Goal: Task Accomplishment & Management: Use online tool/utility

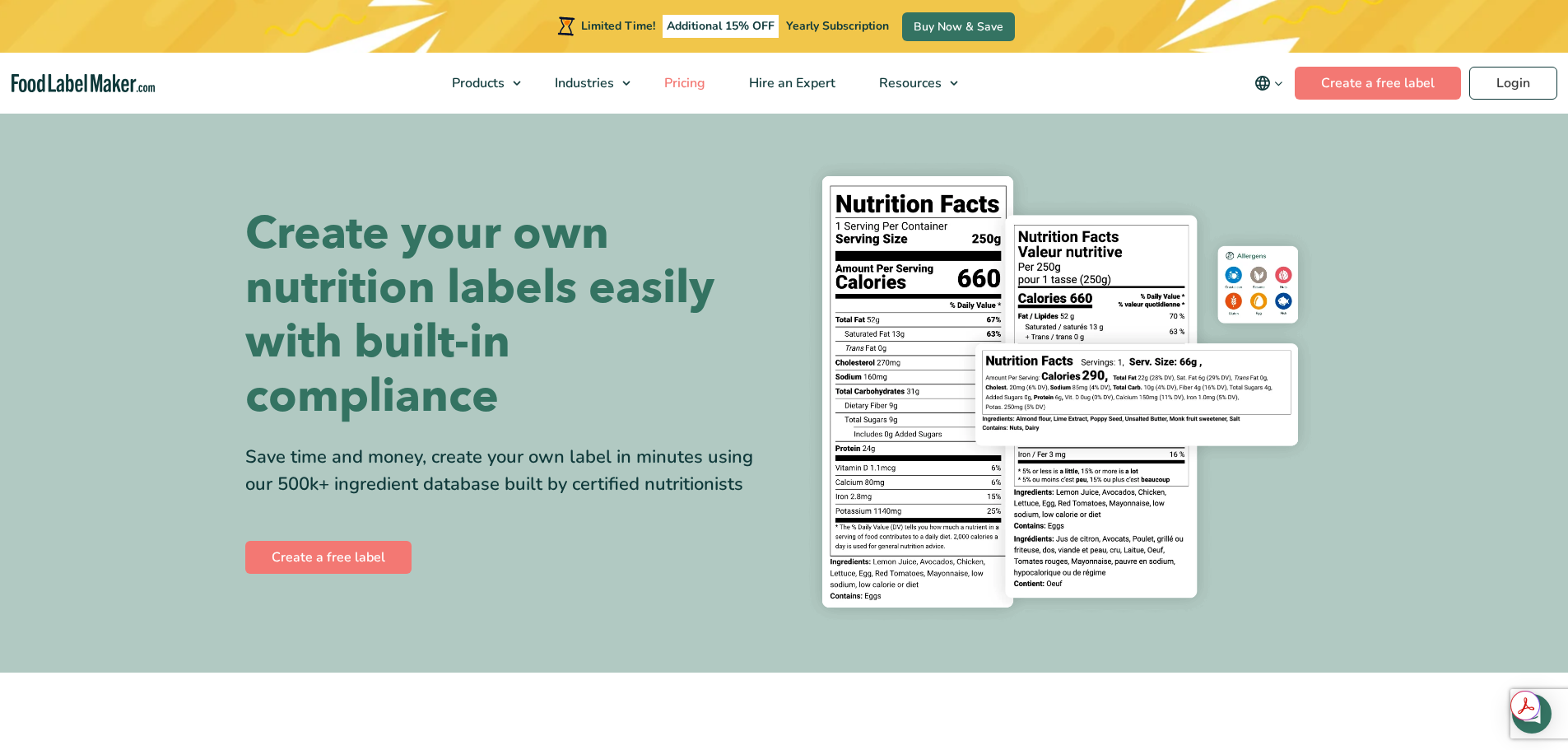
click at [682, 80] on span "Pricing" at bounding box center [683, 83] width 48 height 18
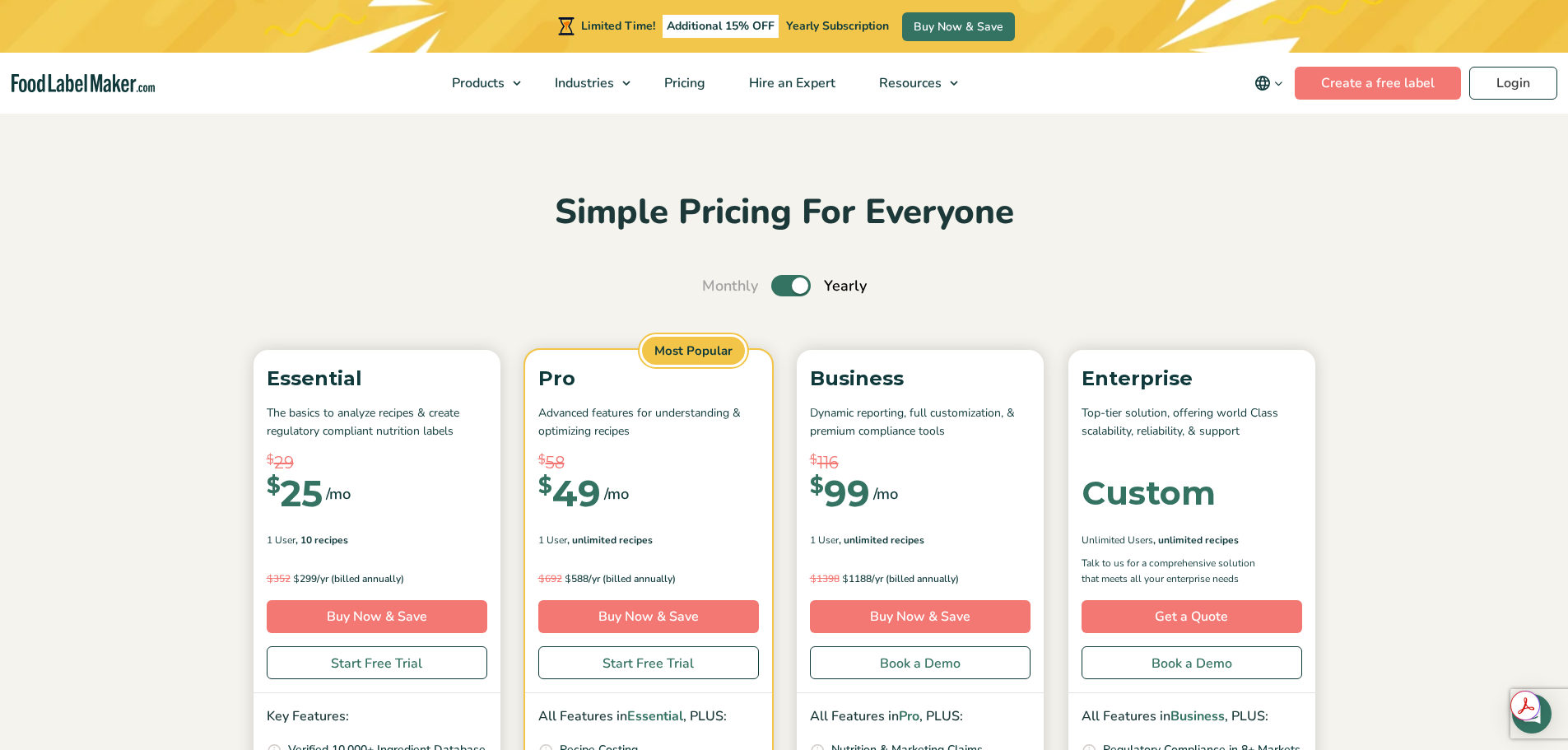
click at [789, 290] on label "Toggle" at bounding box center [790, 286] width 39 height 22
click at [716, 290] on input "Toggle" at bounding box center [711, 286] width 11 height 11
checkbox input "false"
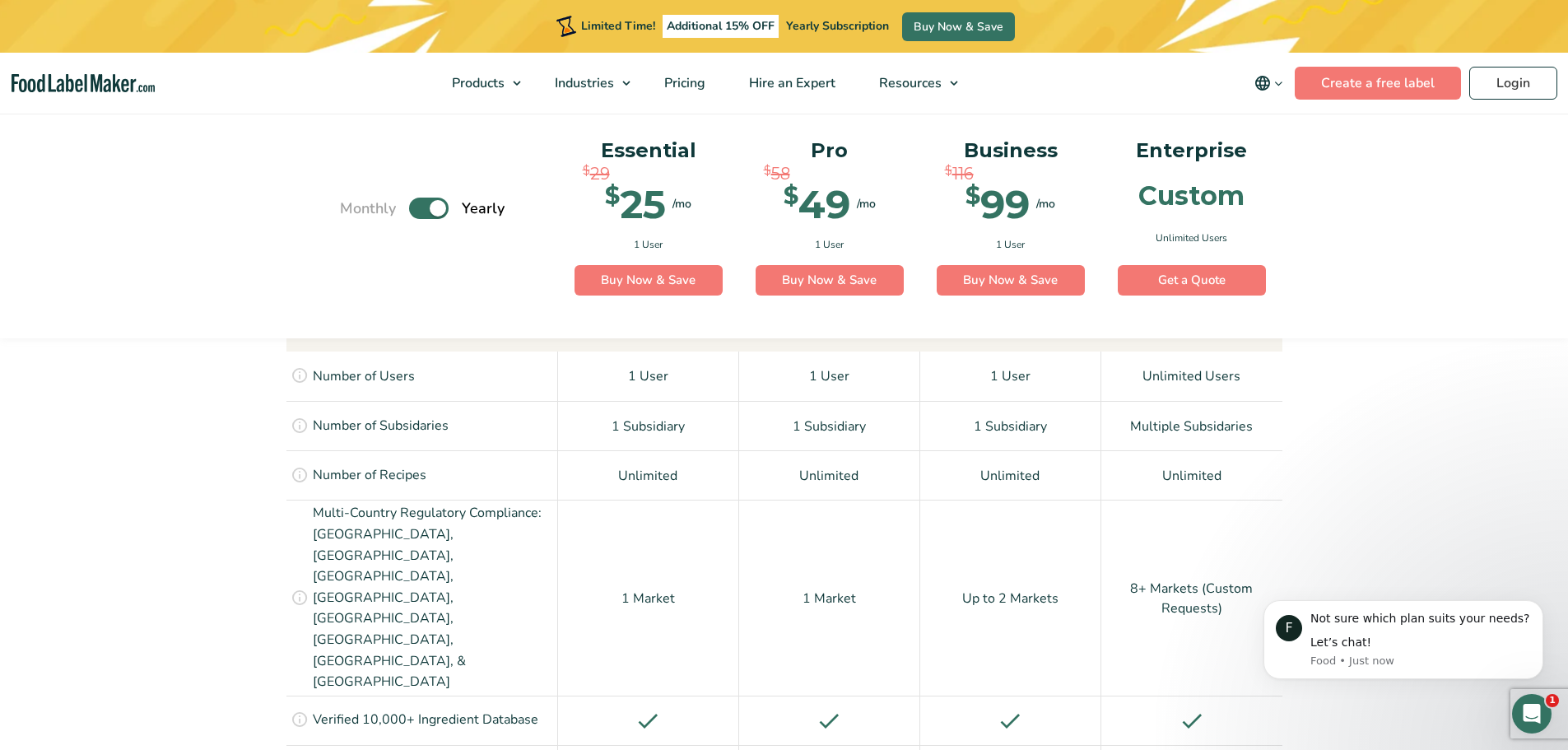
scroll to position [1152, 0]
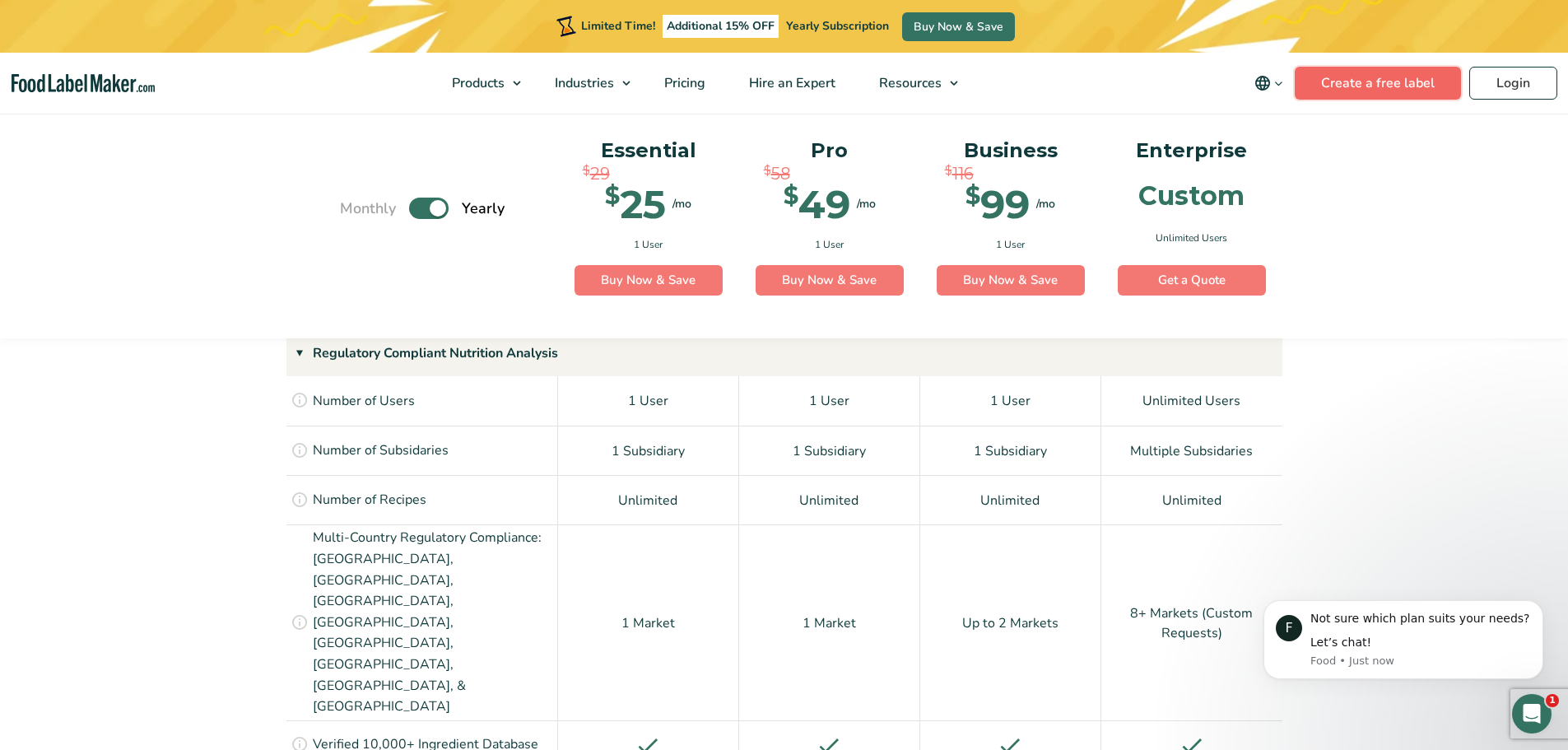
click at [1350, 86] on link "Create a free label" at bounding box center [1378, 82] width 166 height 33
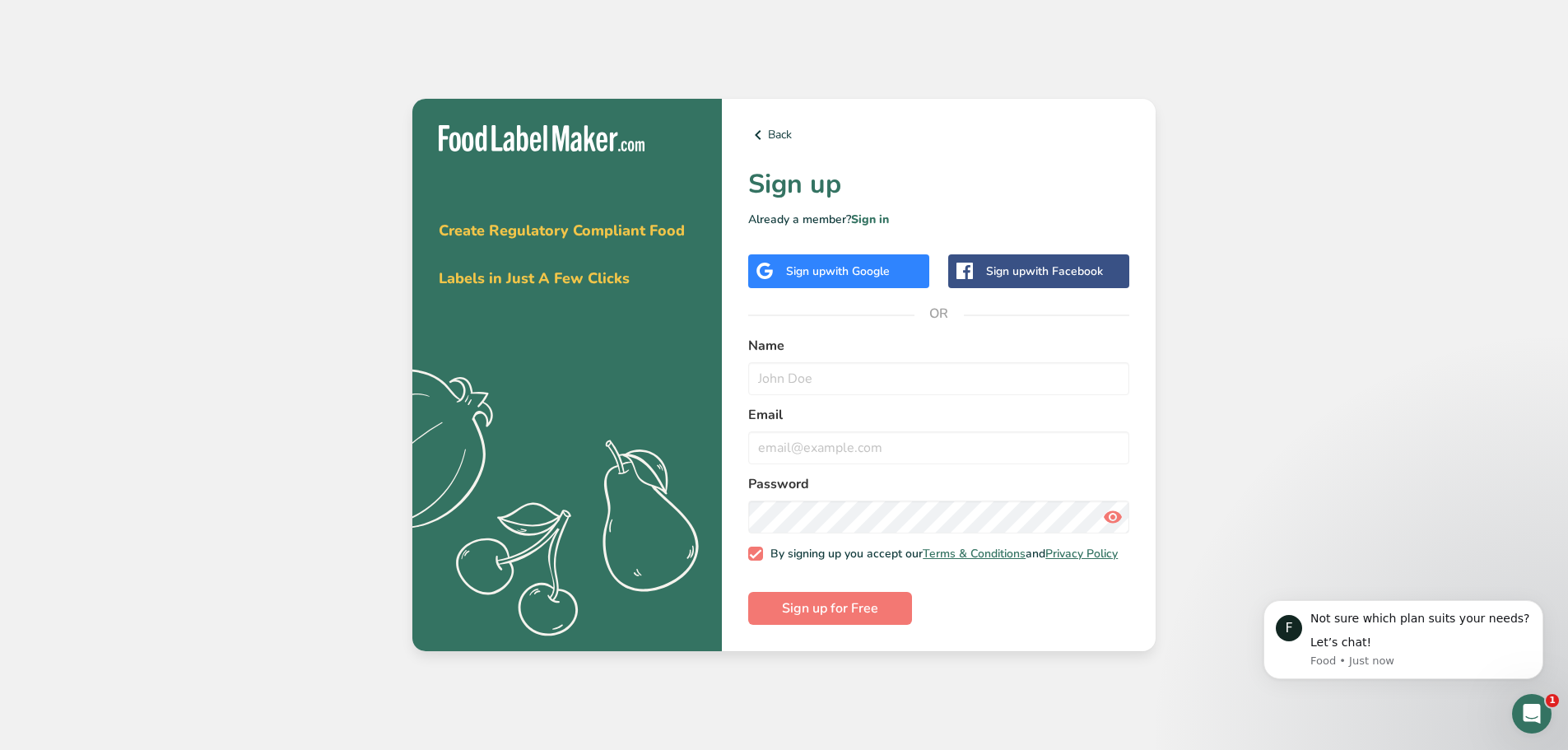
click at [839, 263] on div "Sign up with Google" at bounding box center [838, 271] width 104 height 18
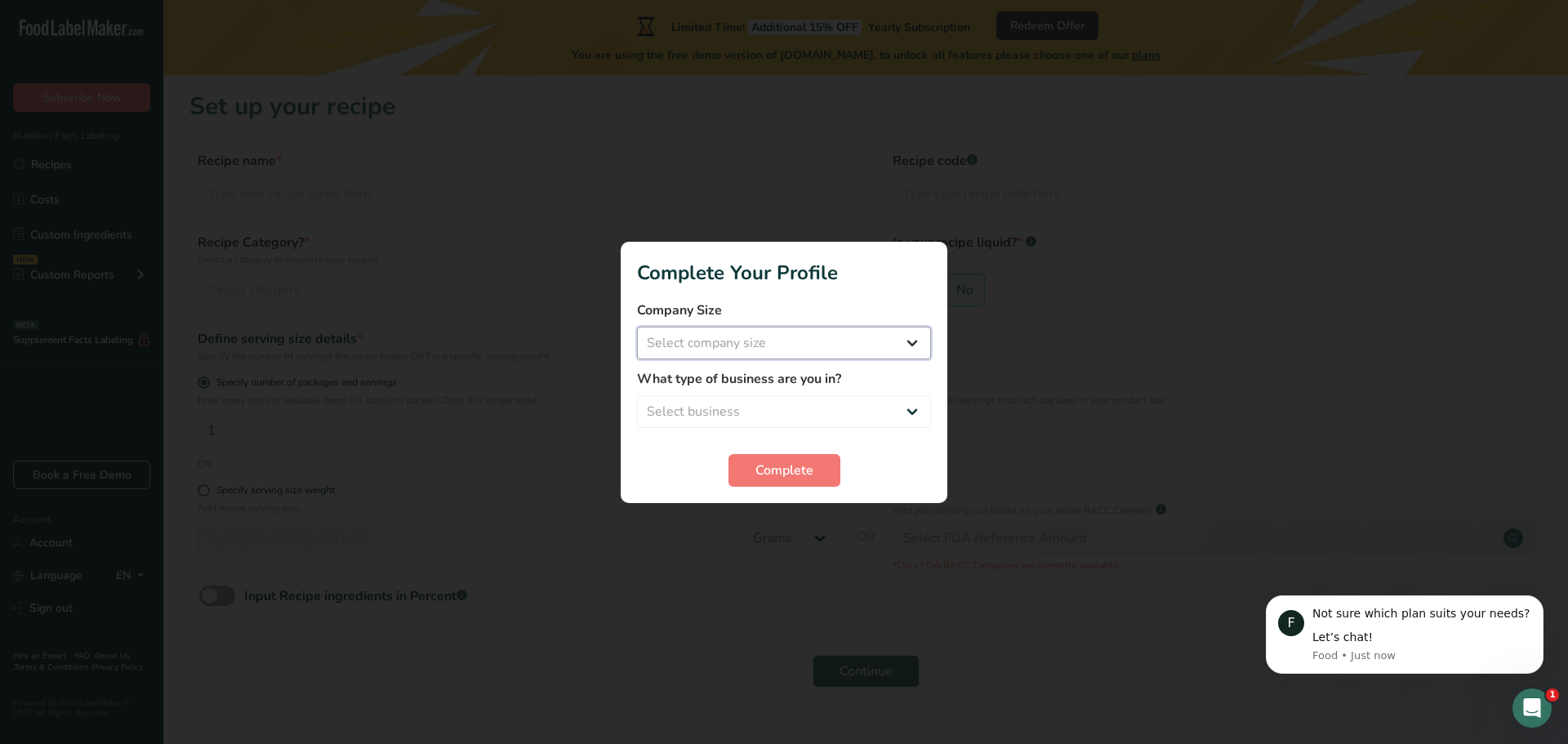
click at [692, 350] on select "Select company size Fewer than 10 Employees 10 to 50 Employees 51 to 500 Employ…" at bounding box center [783, 342] width 294 height 32
select select "1"
click at [637, 326] on select "Select company size Fewer than 10 Employees 10 to 50 Employees 51 to 500 Employ…" at bounding box center [783, 342] width 294 height 32
click at [744, 408] on select "Select business Packaged Food Manufacturer Restaurant & Cafe Bakery Meal Plans …" at bounding box center [783, 411] width 294 height 32
select select "1"
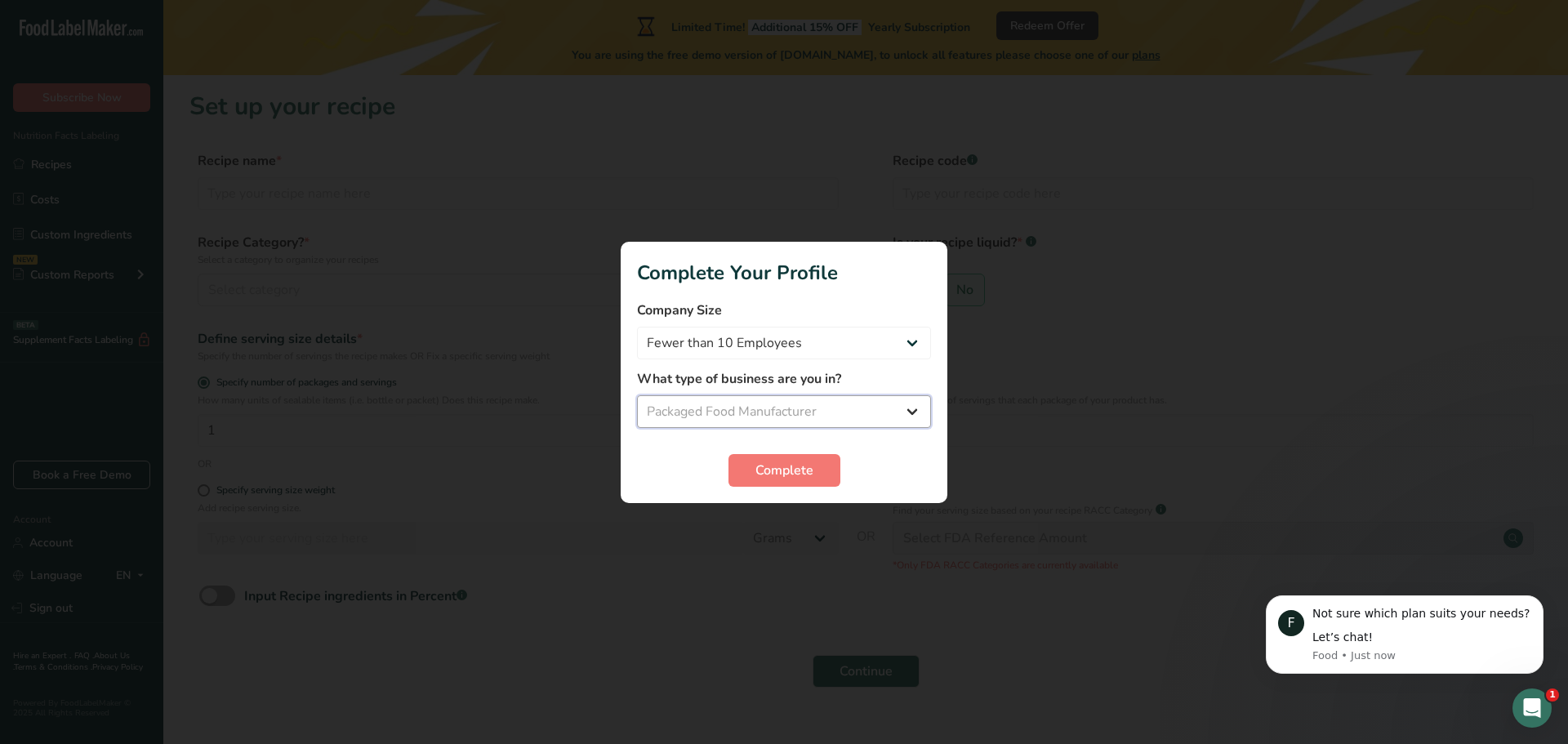
click at [637, 395] on select "Select business Packaged Food Manufacturer Restaurant & Cafe Bakery Meal Plans …" at bounding box center [783, 411] width 294 height 32
click at [779, 474] on span "Complete" at bounding box center [784, 470] width 58 height 20
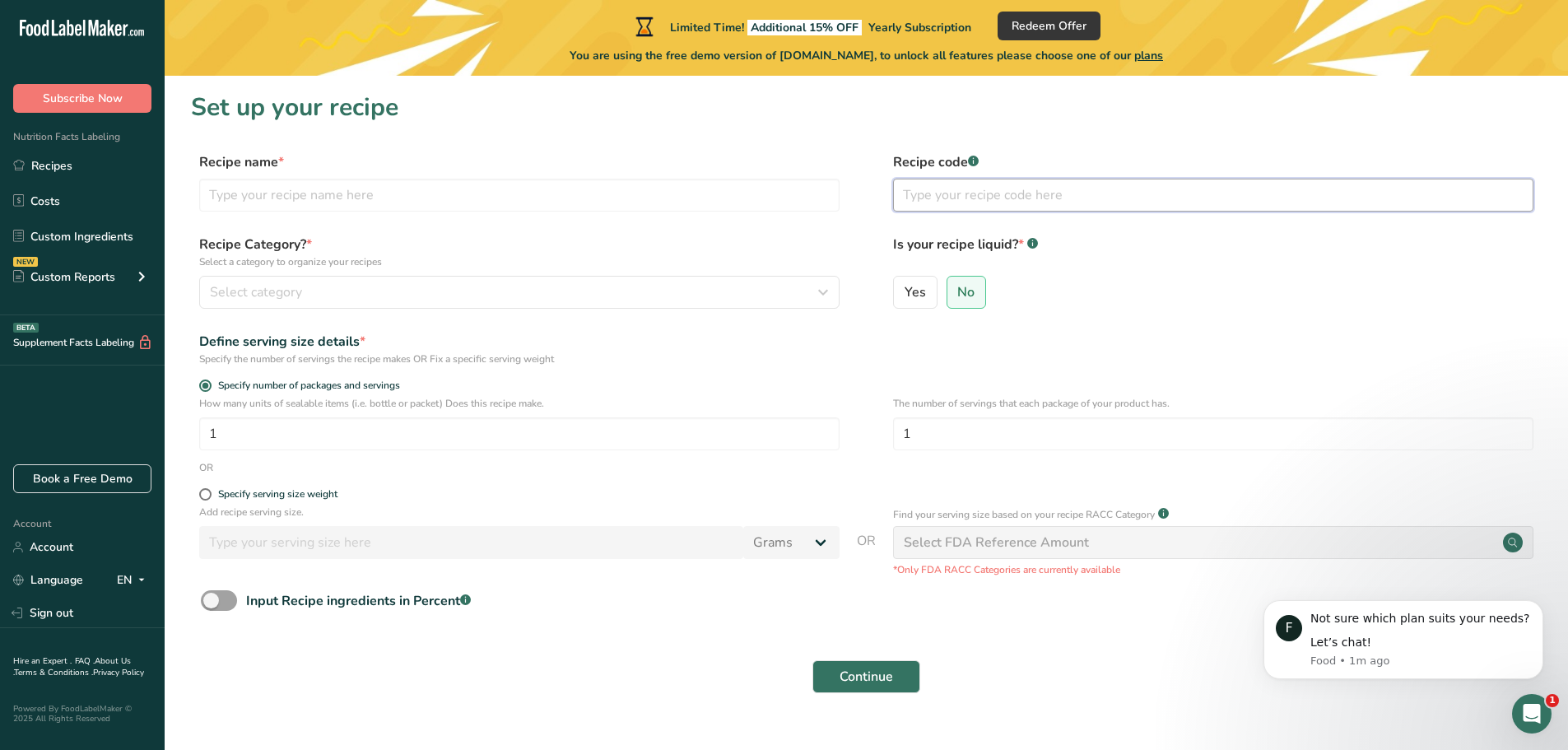
click at [972, 189] on input "text" at bounding box center [1212, 195] width 640 height 33
click at [258, 273] on div "Recipe Category? * Select a category to organize your recipes Select category S…" at bounding box center [518, 272] width 640 height 74
click at [257, 284] on span "Select category" at bounding box center [256, 293] width 92 height 20
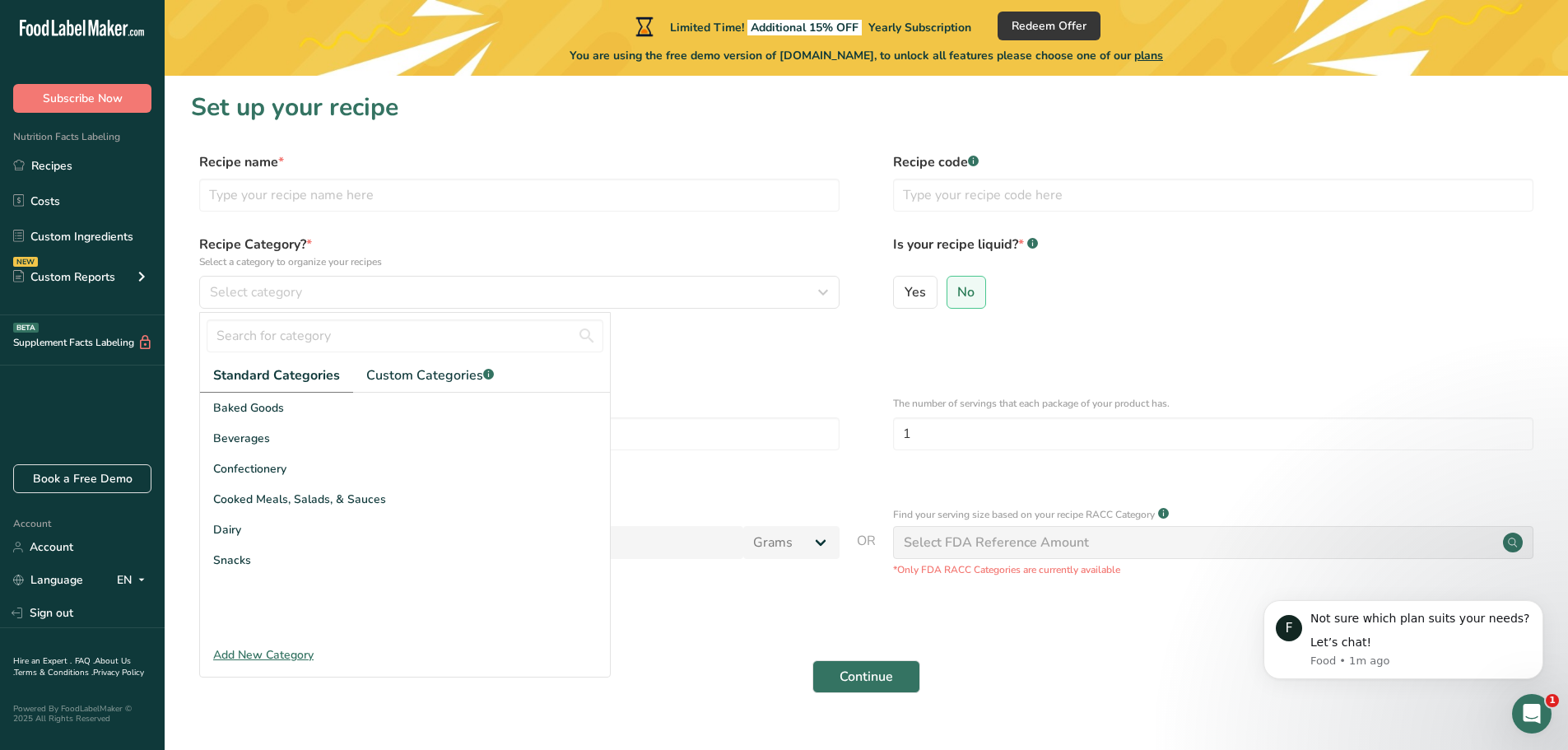
click at [268, 657] on div "Add New Category" at bounding box center [404, 654] width 410 height 18
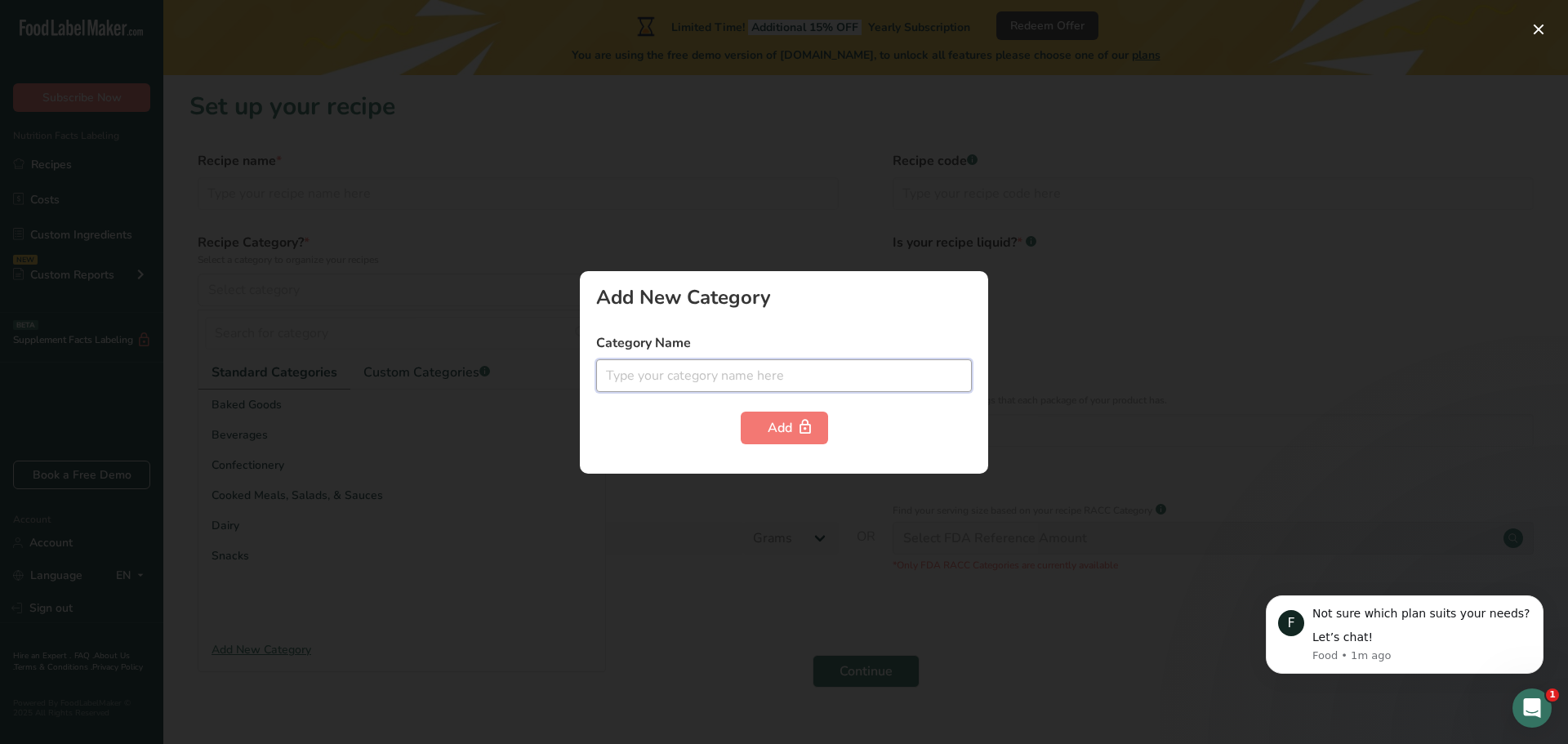
click at [690, 372] on input "text" at bounding box center [783, 375] width 375 height 32
type input "c"
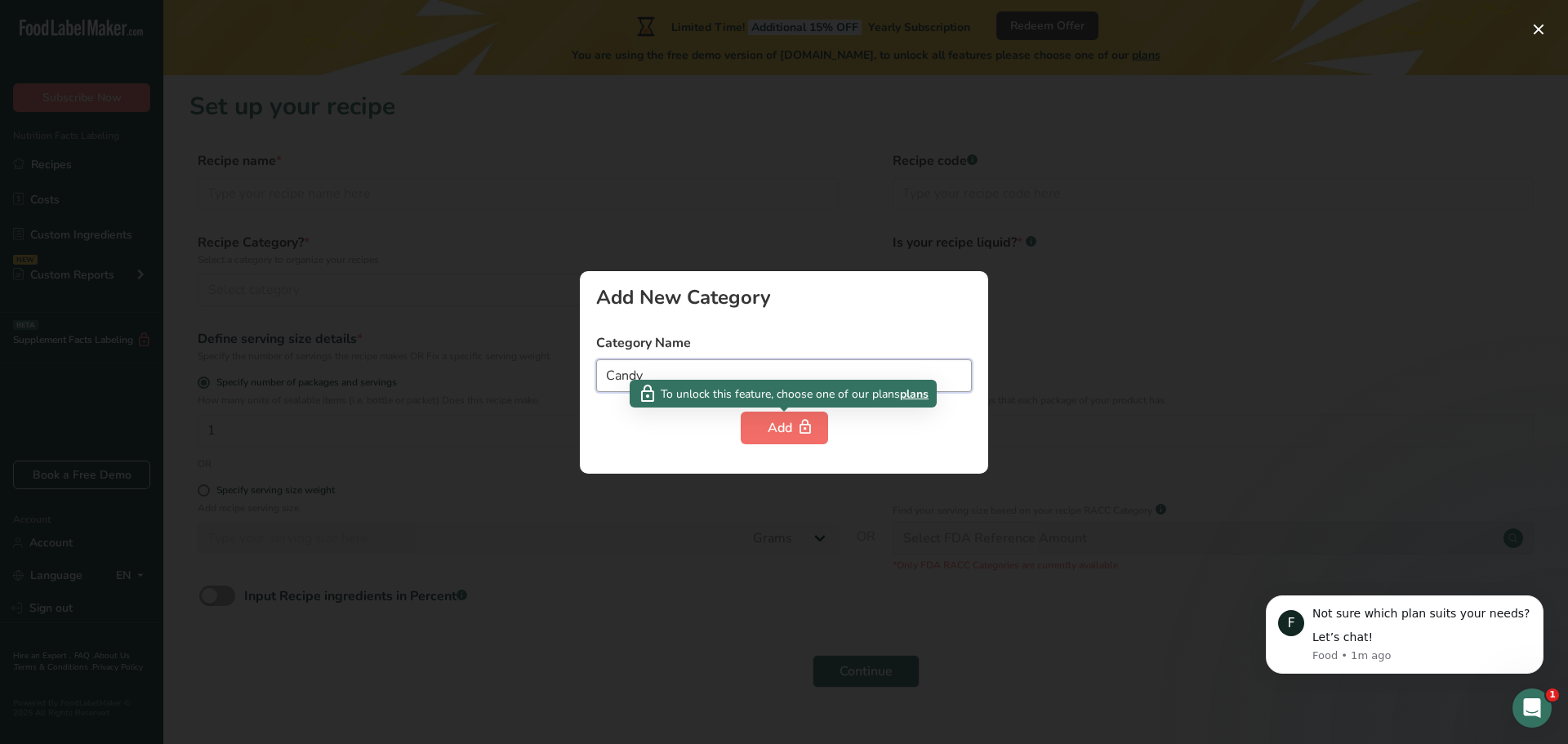
type input "Candy"
drag, startPoint x: 797, startPoint y: 418, endPoint x: 779, endPoint y: 448, distance: 35.0
click at [796, 425] on span "button" at bounding box center [806, 428] width 20 height 20
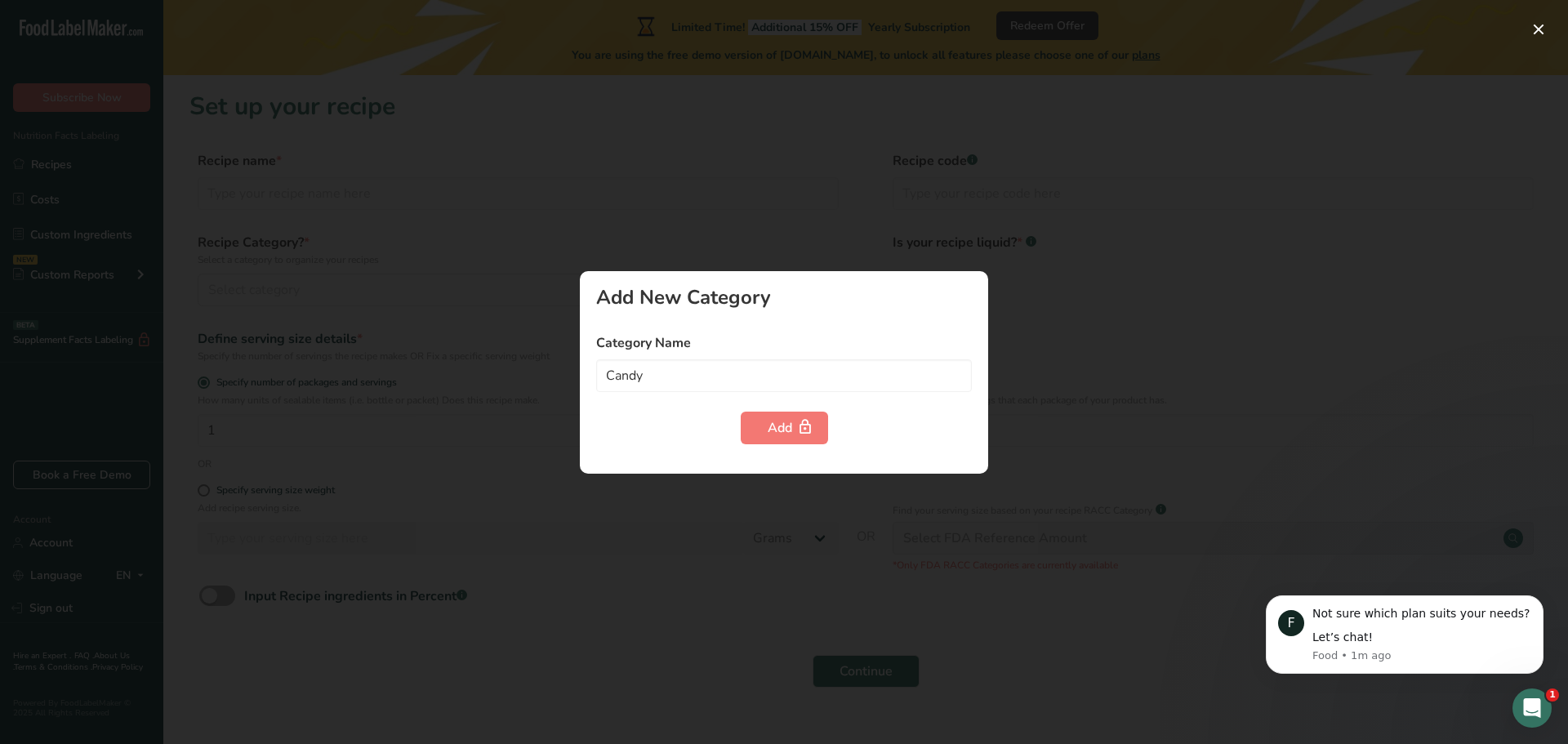
click at [779, 448] on div "Add New Category Category Name Candy Add" at bounding box center [784, 372] width 409 height 202
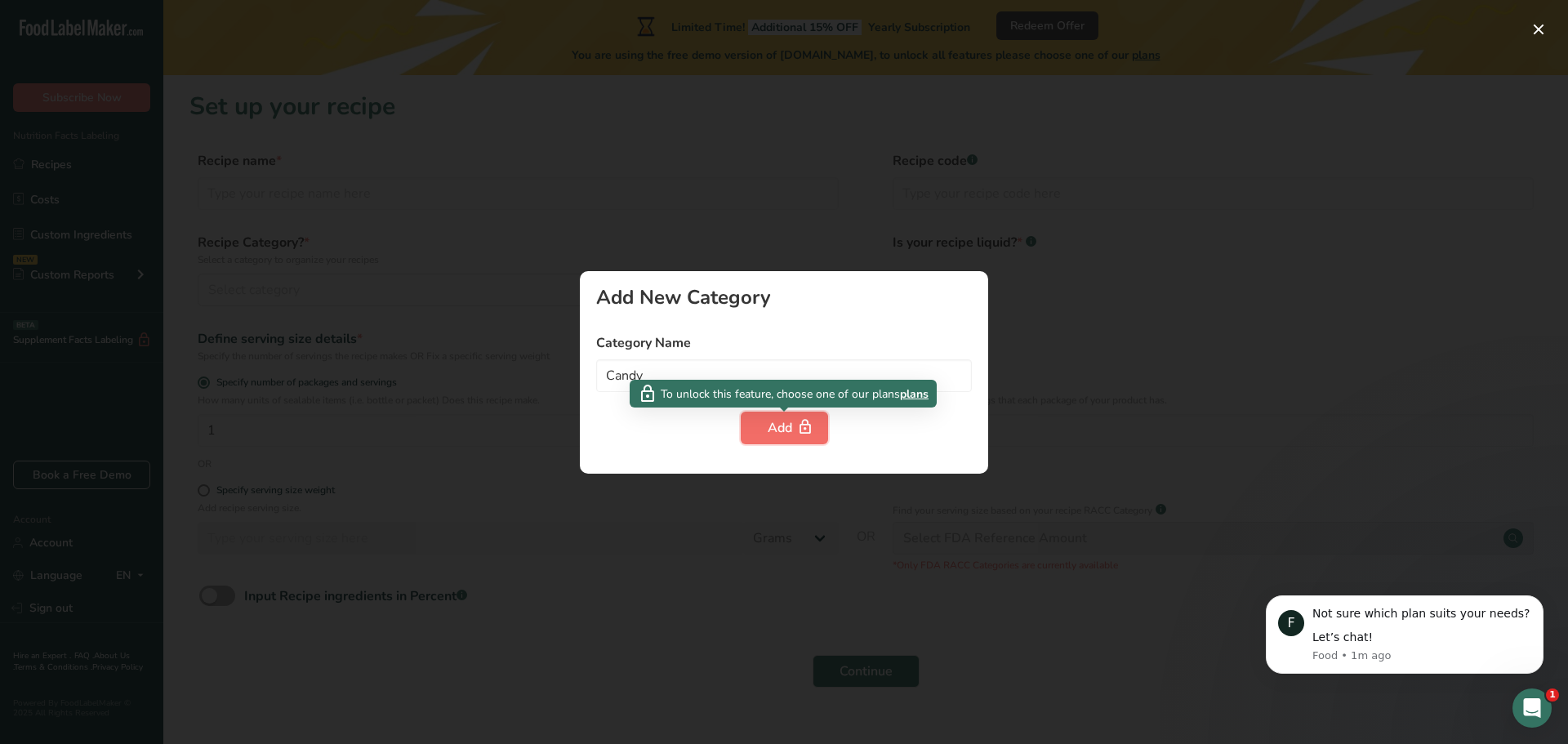
click at [777, 429] on div "Add" at bounding box center [784, 428] width 33 height 20
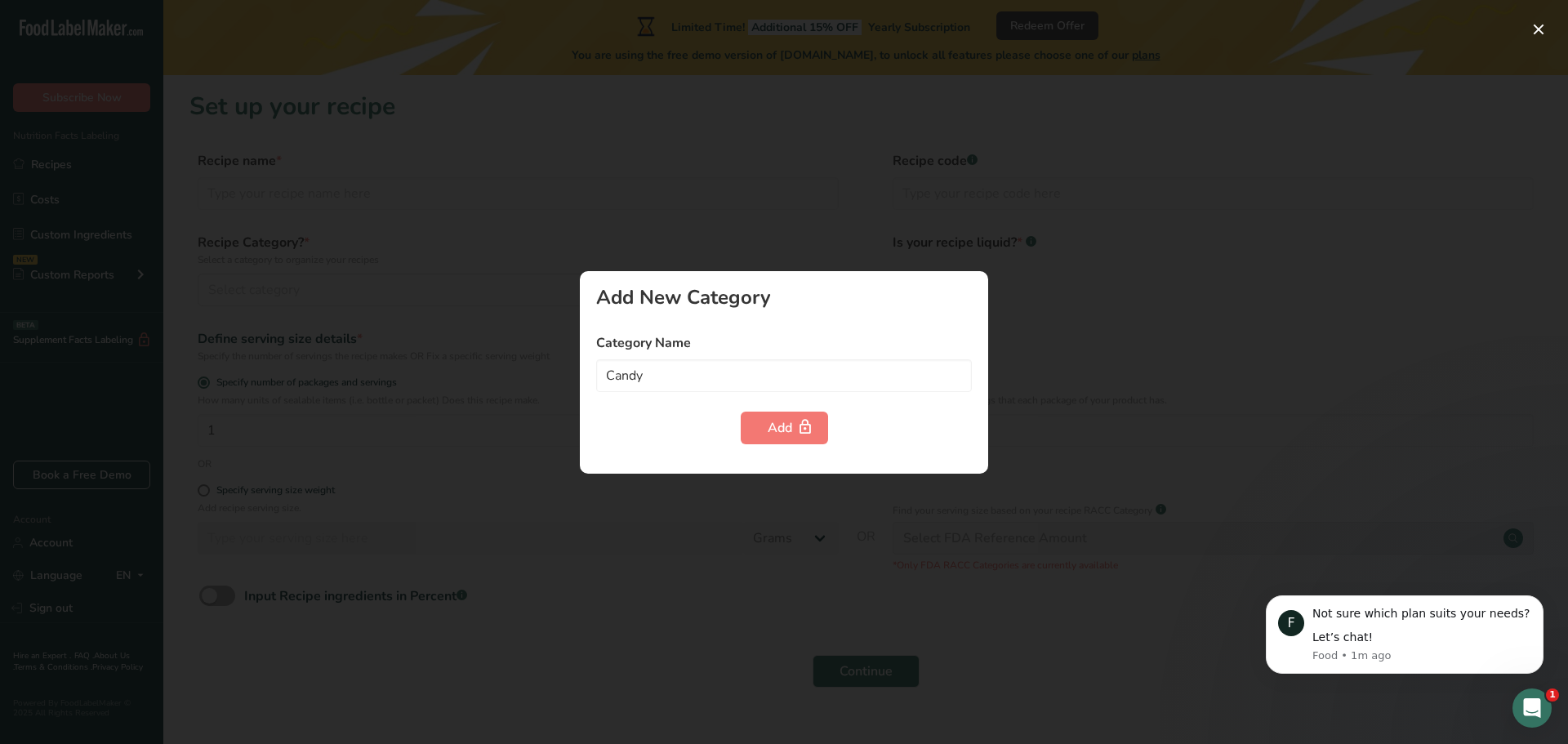
click at [763, 137] on div at bounding box center [784, 372] width 1568 height 744
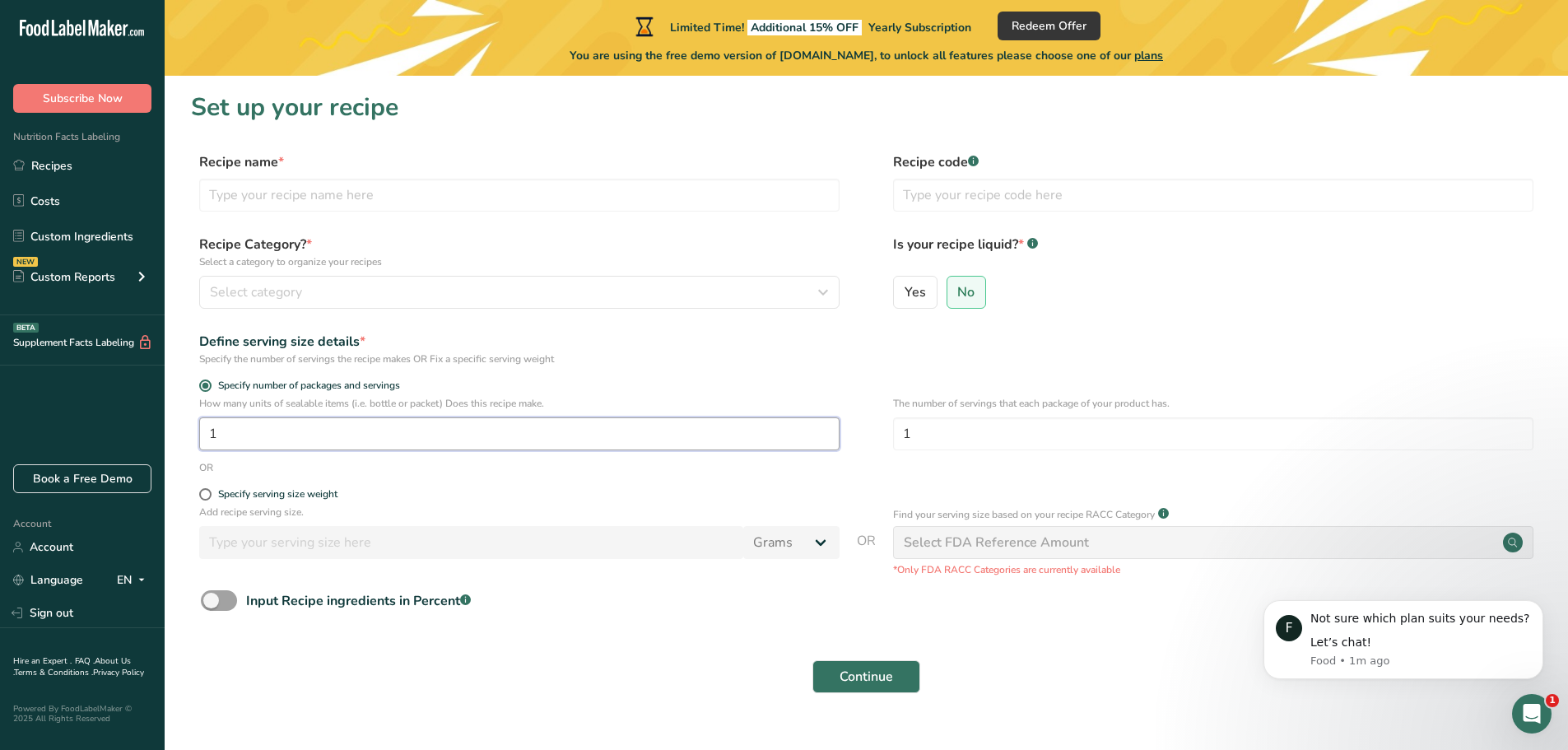
click at [238, 432] on input "1" at bounding box center [518, 433] width 640 height 33
click at [254, 293] on span "Select category" at bounding box center [256, 293] width 92 height 20
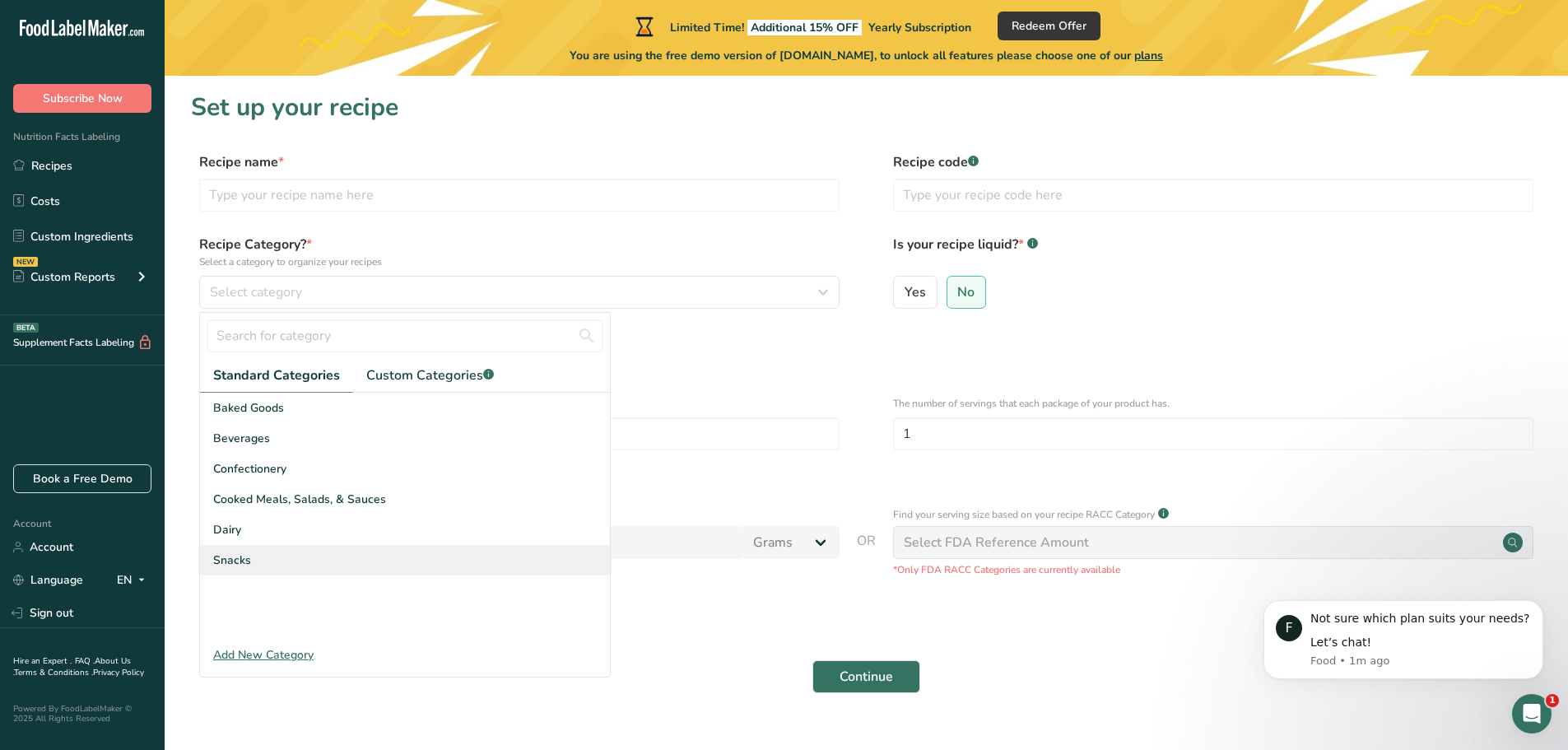
click at [240, 567] on span "Snacks" at bounding box center [232, 560] width 38 height 18
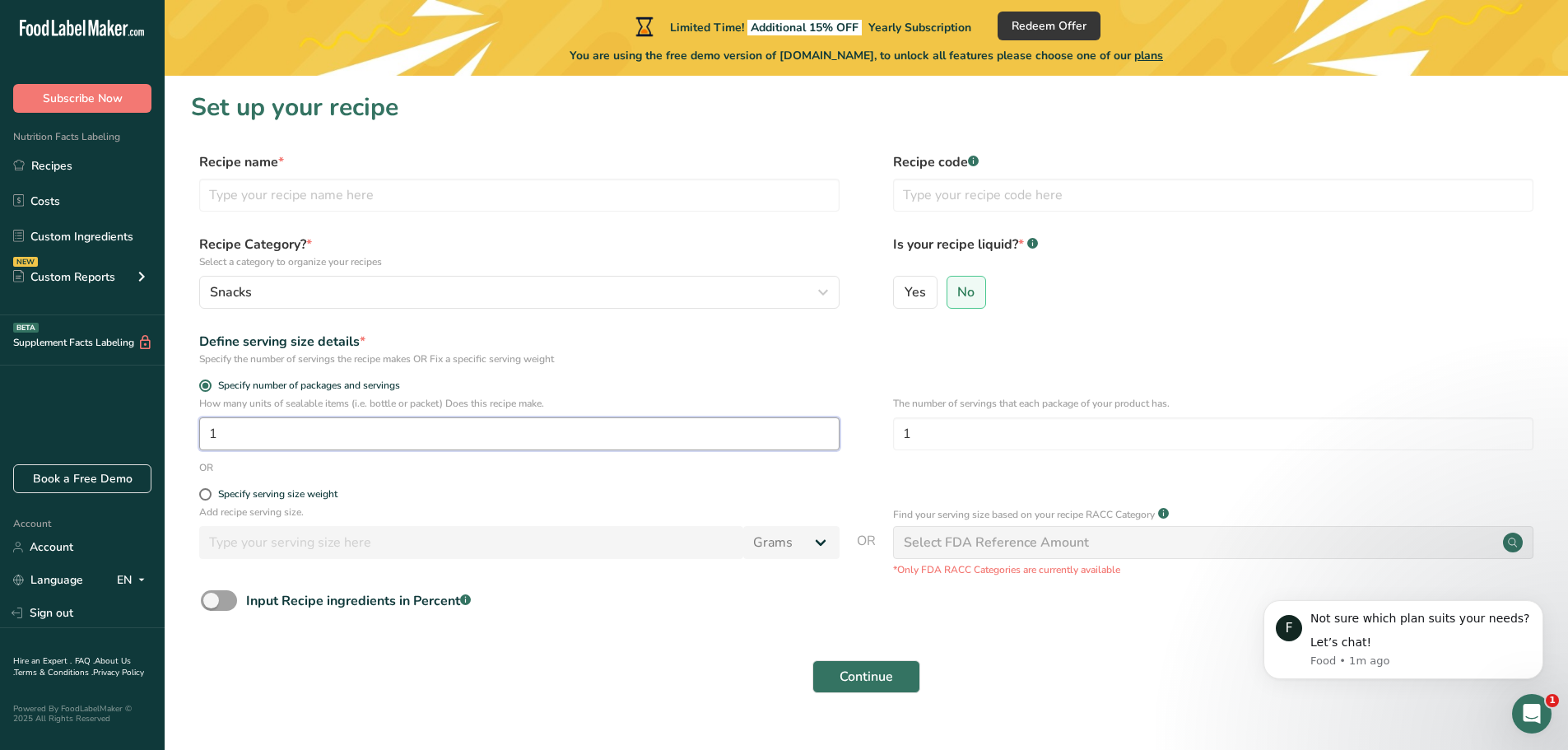
click at [255, 439] on input "1" at bounding box center [518, 433] width 640 height 33
click at [209, 495] on span at bounding box center [205, 494] width 13 height 13
click at [209, 495] on input "Specify serving size weight" at bounding box center [204, 494] width 11 height 11
radio input "true"
radio input "false"
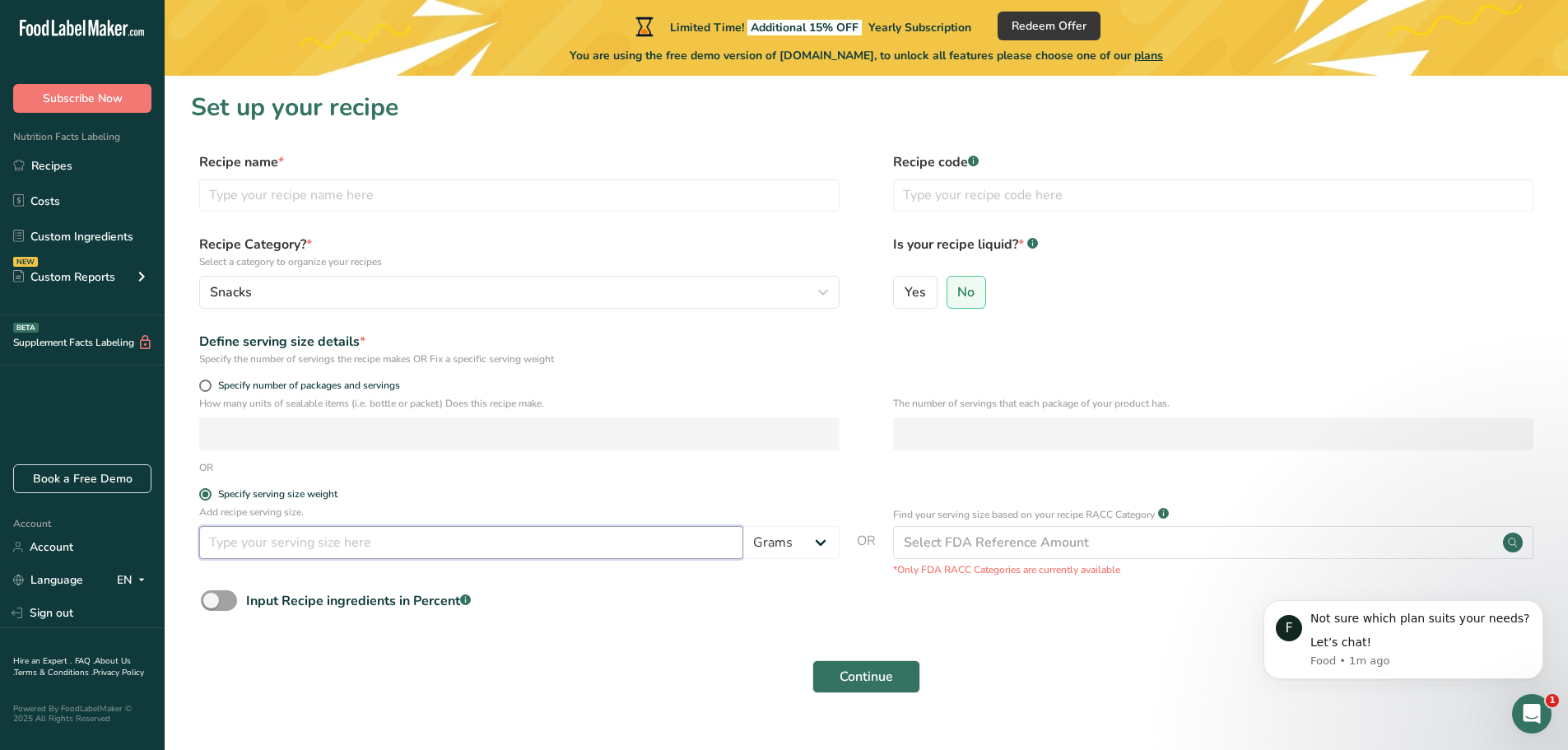
click at [352, 556] on input "number" at bounding box center [471, 542] width 544 height 33
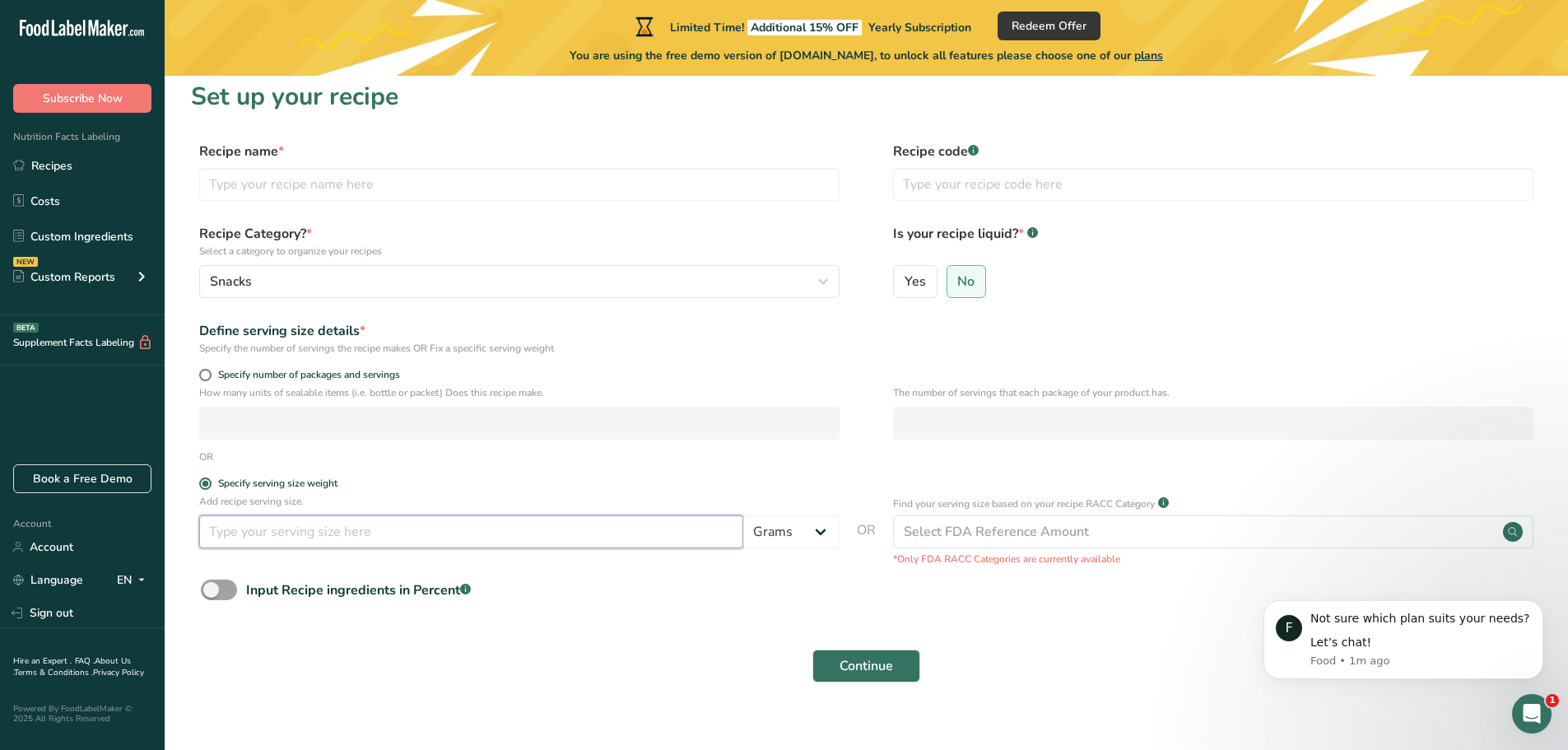
scroll to position [32, 0]
